Goal: Navigation & Orientation: Find specific page/section

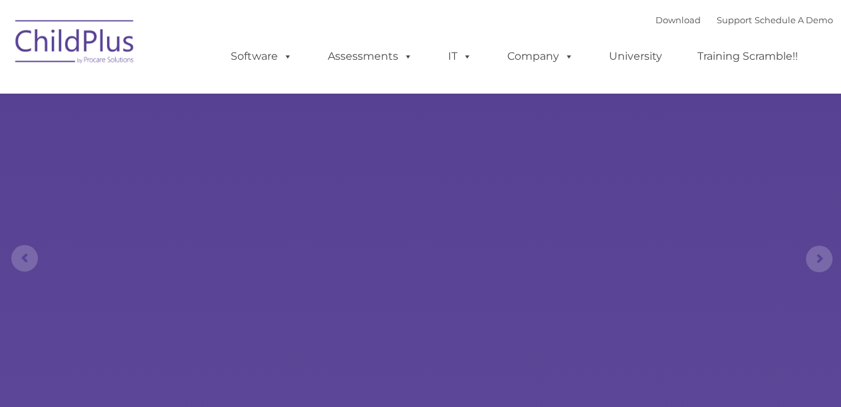
select select "MEDIUM"
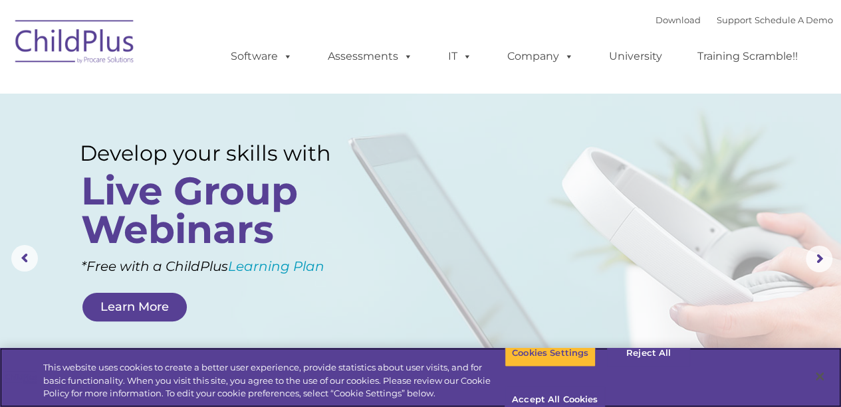
scroll to position [3, 0]
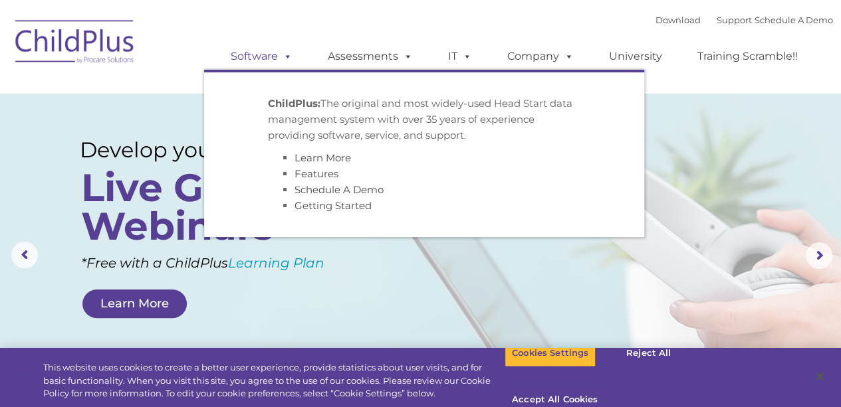
click at [254, 51] on link "Software" at bounding box center [261, 56] width 88 height 27
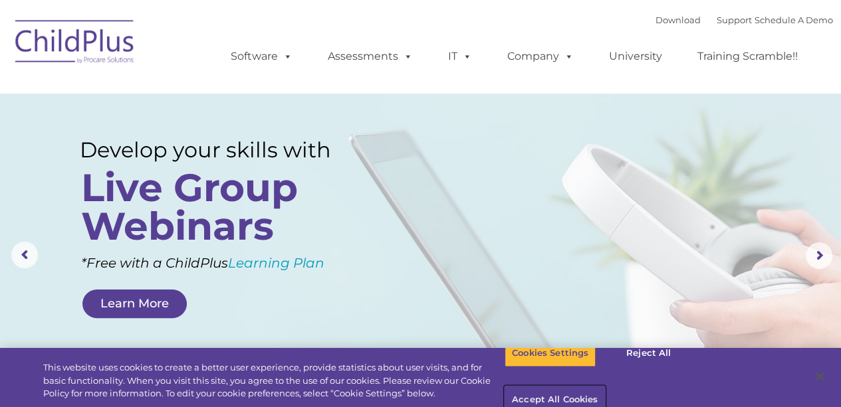
click at [605, 387] on button "Accept All Cookies" at bounding box center [554, 401] width 100 height 28
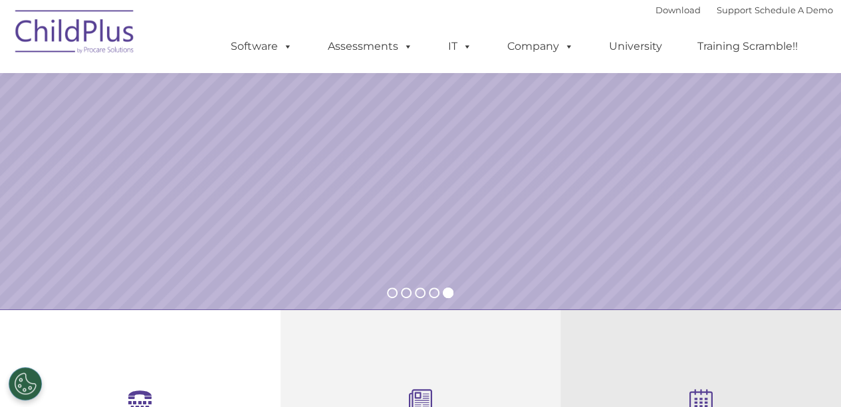
scroll to position [260, 0]
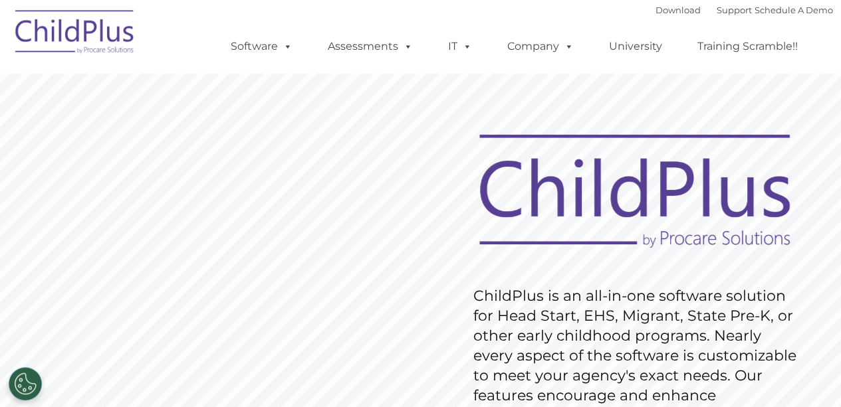
scroll to position [6, 0]
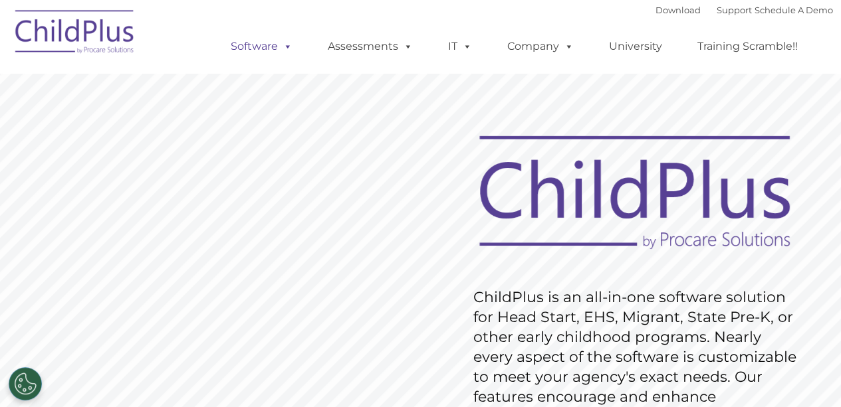
click at [255, 49] on link "Software" at bounding box center [261, 46] width 88 height 27
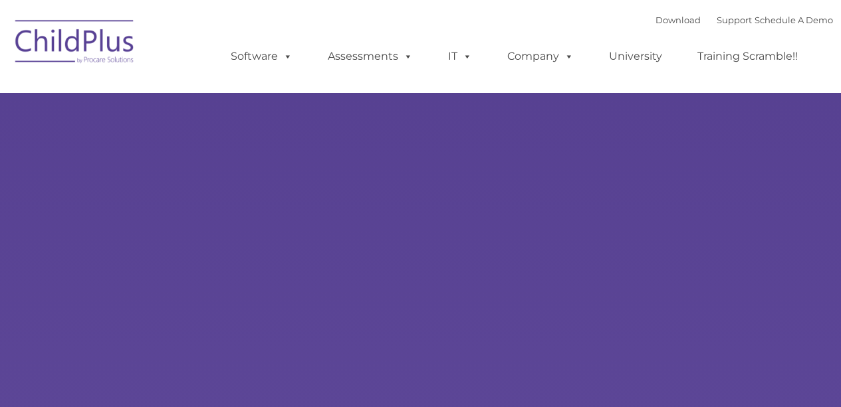
type input ""
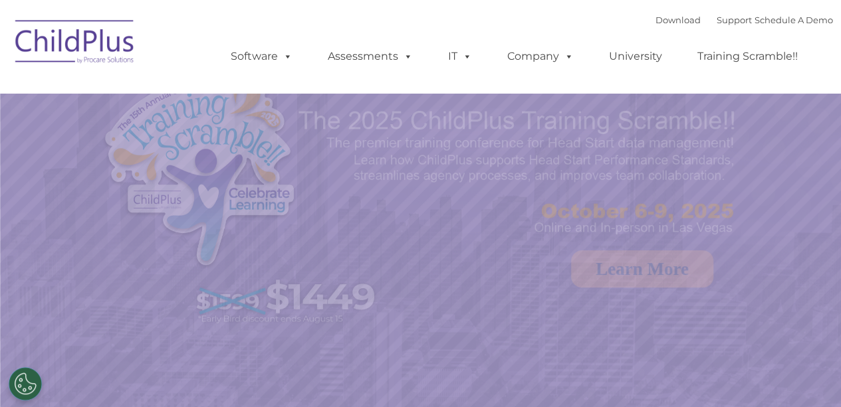
select select "MEDIUM"
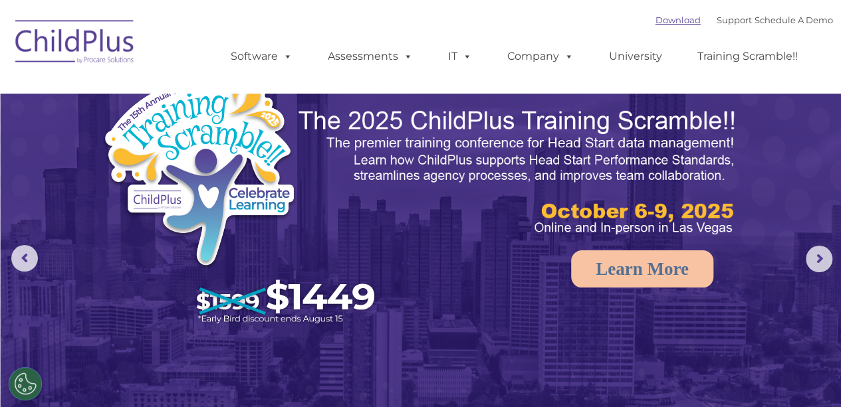
click at [668, 20] on link "Download" at bounding box center [677, 20] width 45 height 11
